Goal: Information Seeking & Learning: Learn about a topic

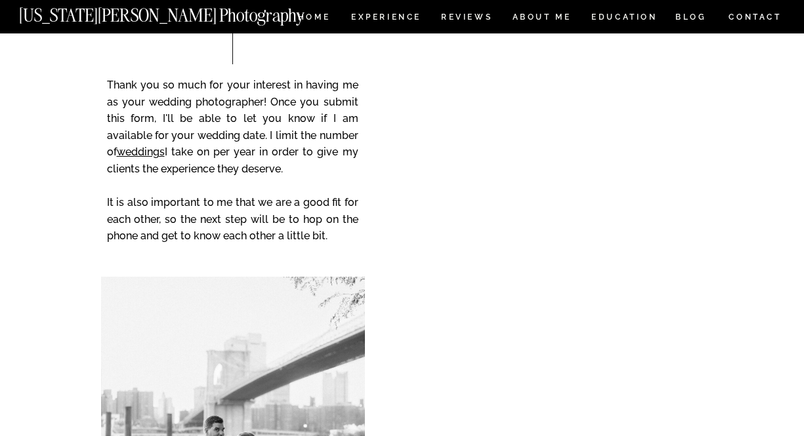
scroll to position [12926, 0]
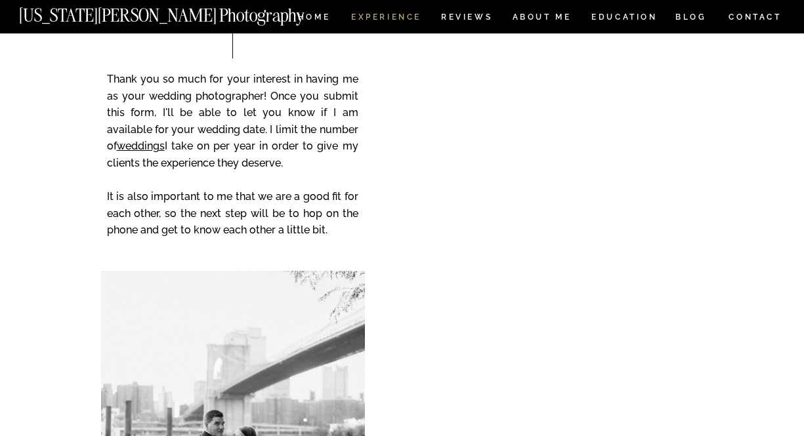
click at [391, 16] on nav "Experience" at bounding box center [385, 18] width 69 height 11
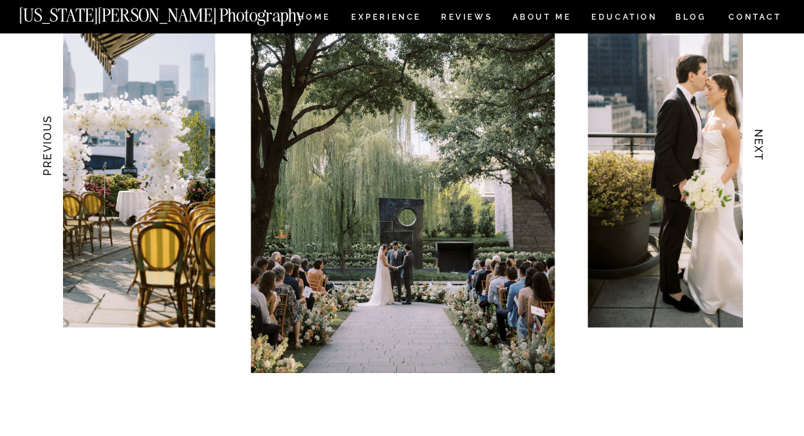
scroll to position [1378, 0]
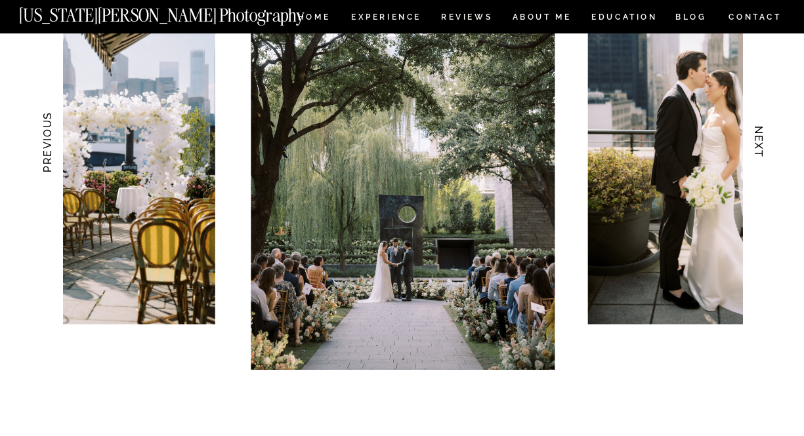
click at [757, 138] on h3 "NEXT" at bounding box center [758, 142] width 14 height 83
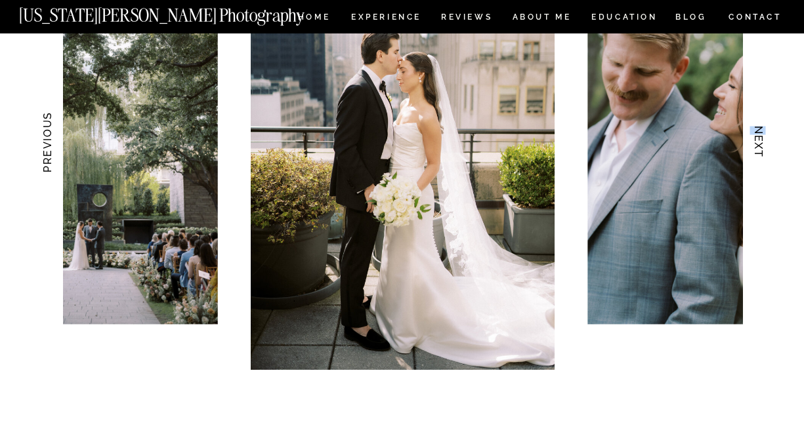
drag, startPoint x: 751, startPoint y: 138, endPoint x: 756, endPoint y: 151, distance: 13.3
click at [756, 151] on h3 "NEXT" at bounding box center [758, 142] width 14 height 83
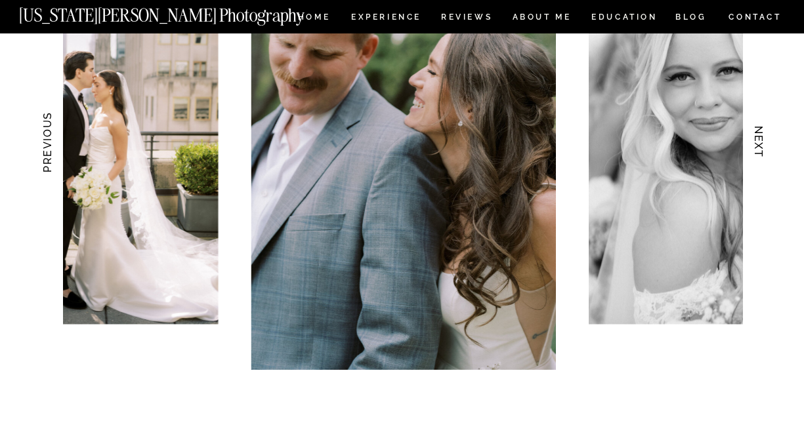
click at [756, 151] on h3 "NEXT" at bounding box center [758, 142] width 14 height 83
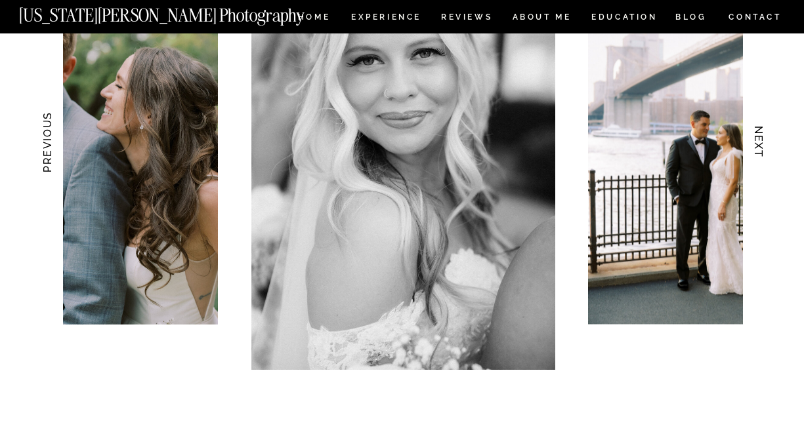
click at [756, 151] on h3 "NEXT" at bounding box center [758, 142] width 14 height 83
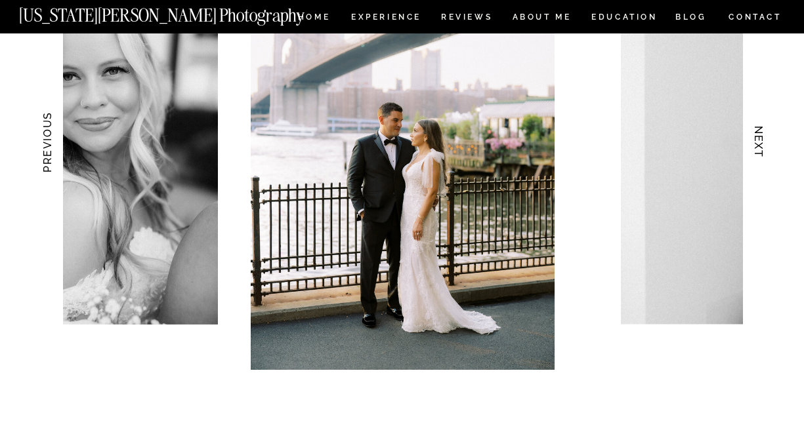
click at [756, 151] on h3 "NEXT" at bounding box center [758, 142] width 14 height 83
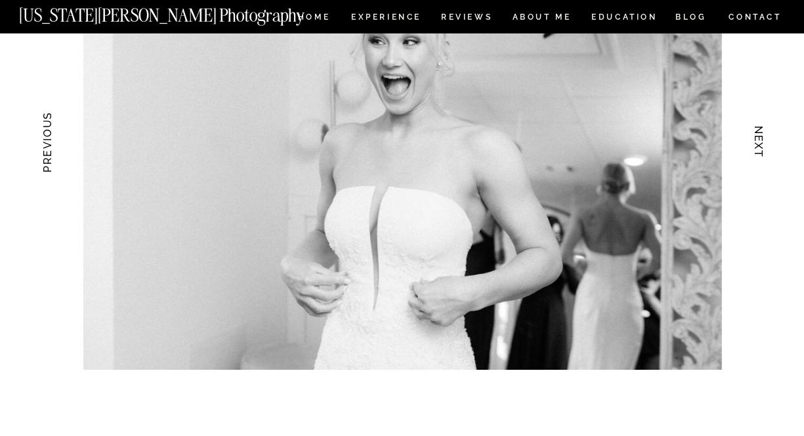
click at [756, 151] on h3 "NEXT" at bounding box center [758, 142] width 14 height 83
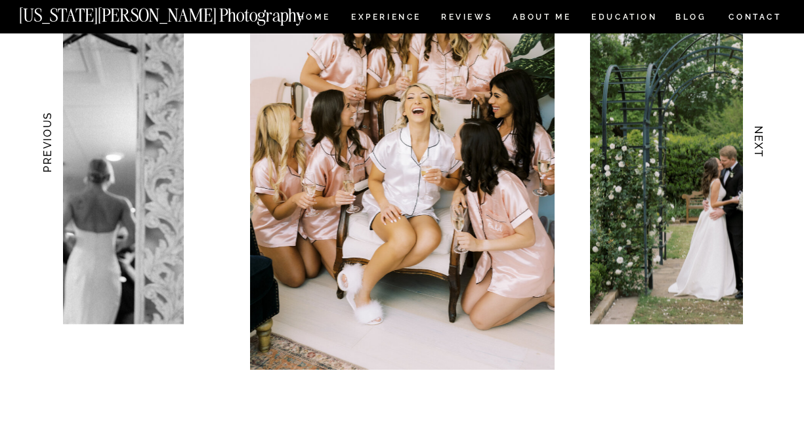
click at [756, 151] on h3 "NEXT" at bounding box center [758, 142] width 14 height 83
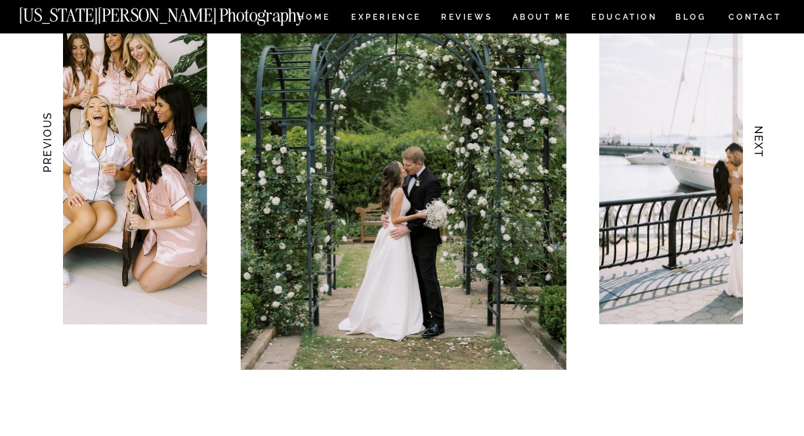
click at [756, 151] on h3 "NEXT" at bounding box center [758, 142] width 14 height 83
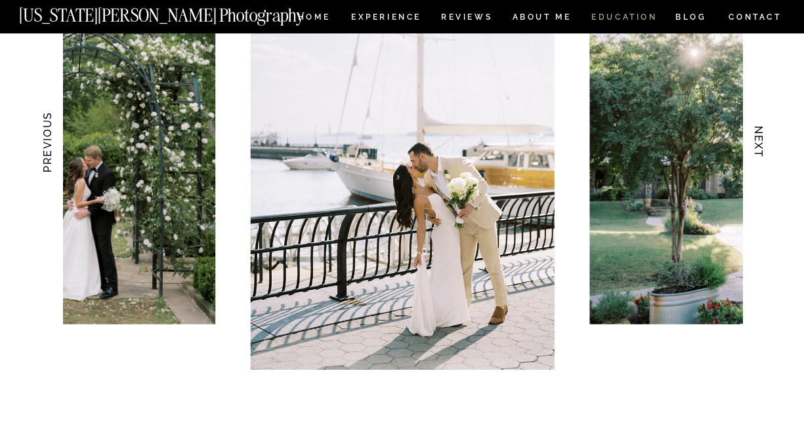
click at [628, 22] on nav "EDUCATION" at bounding box center [624, 18] width 69 height 11
